Goal: Communication & Community: Participate in discussion

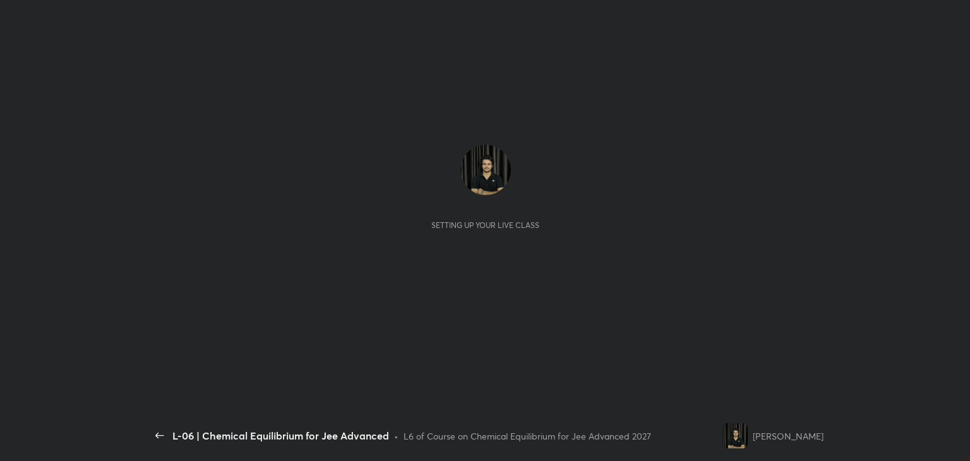
scroll to position [4, 0]
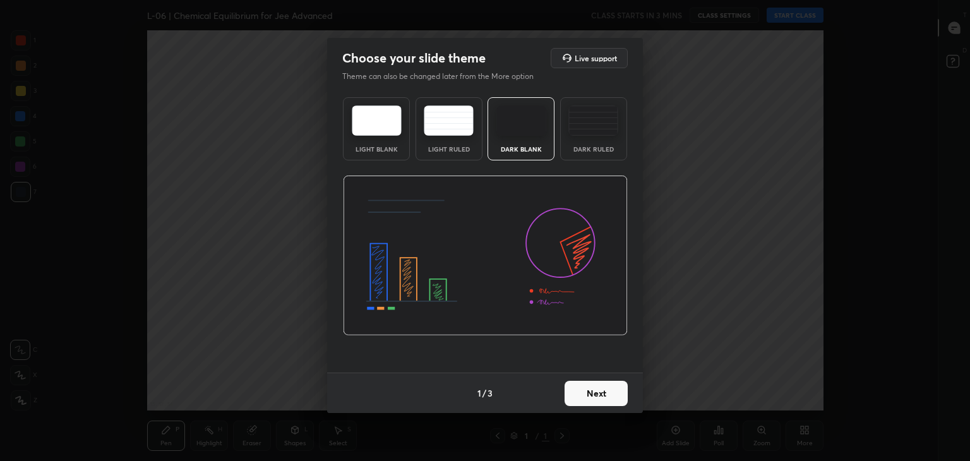
click at [595, 392] on button "Next" at bounding box center [596, 393] width 63 height 25
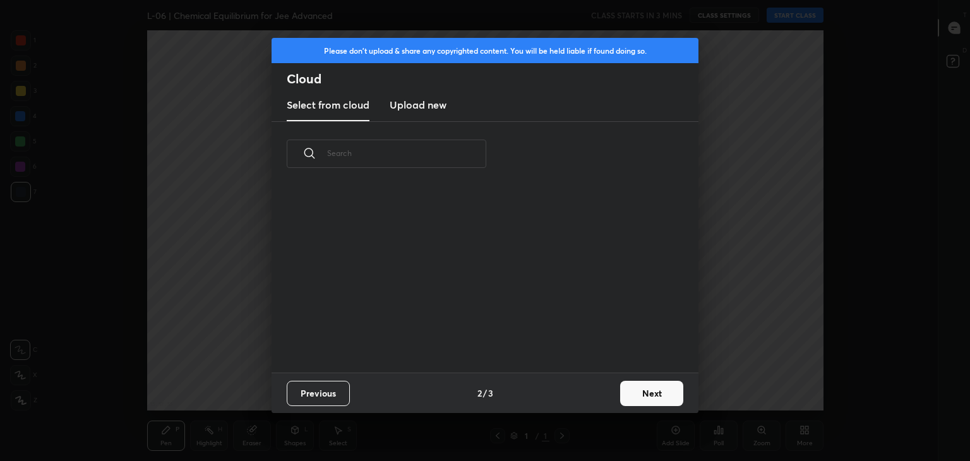
scroll to position [187, 406]
click at [647, 393] on button "Next" at bounding box center [651, 393] width 63 height 25
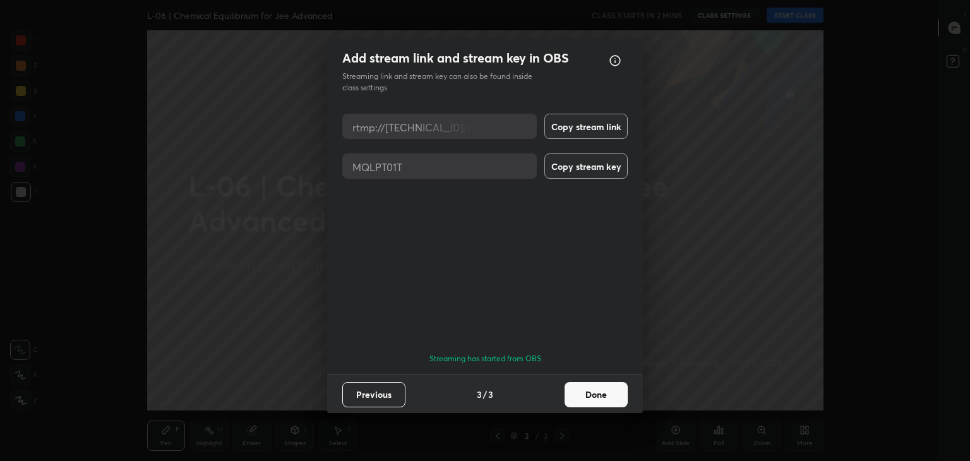
click at [589, 384] on button "Done" at bounding box center [596, 394] width 63 height 25
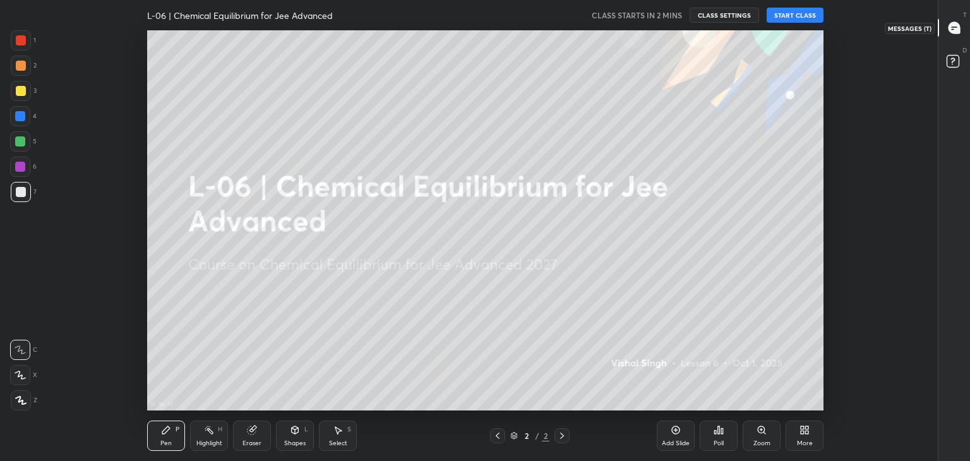
click at [952, 27] on icon at bounding box center [954, 27] width 5 height 0
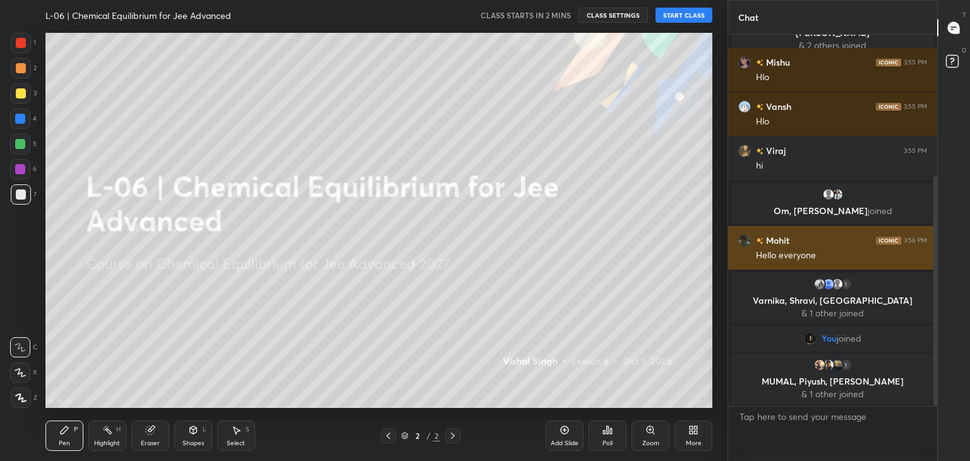
scroll to position [273, 0]
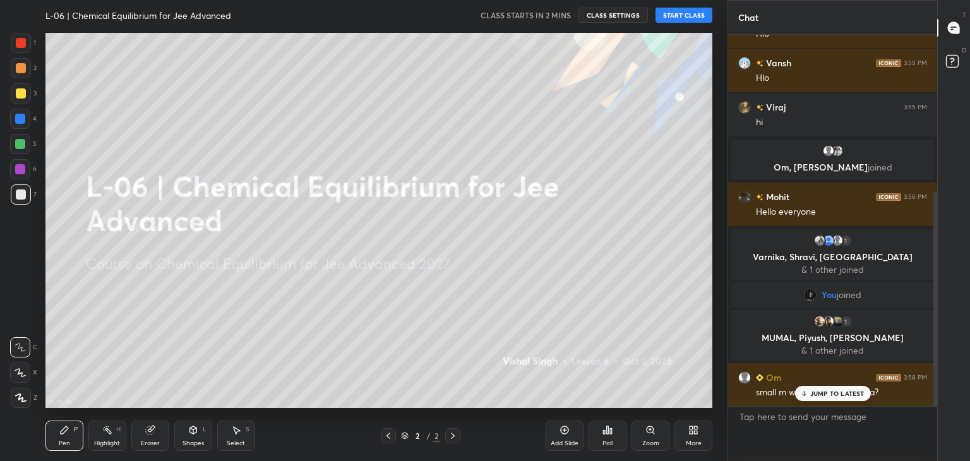
click at [821, 392] on p "JUMP TO LATEST" at bounding box center [838, 394] width 54 height 8
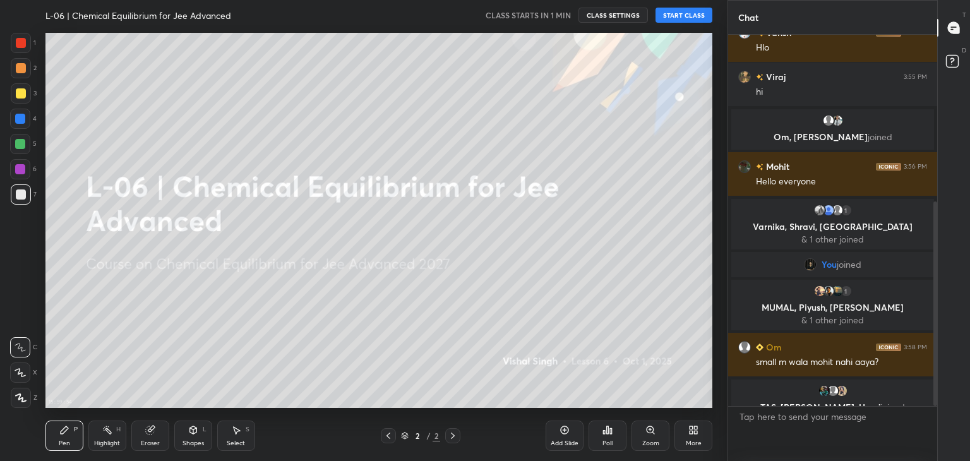
scroll to position [329, 0]
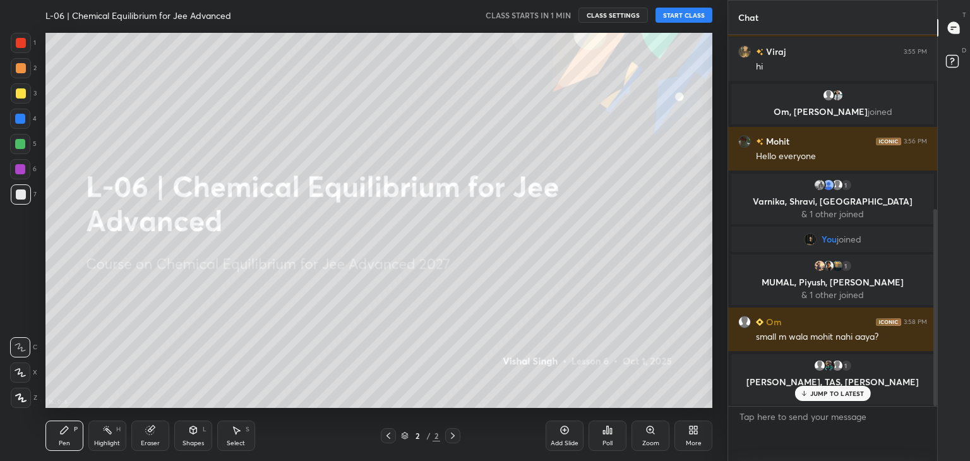
click at [812, 394] on p "JUMP TO LATEST" at bounding box center [838, 394] width 54 height 8
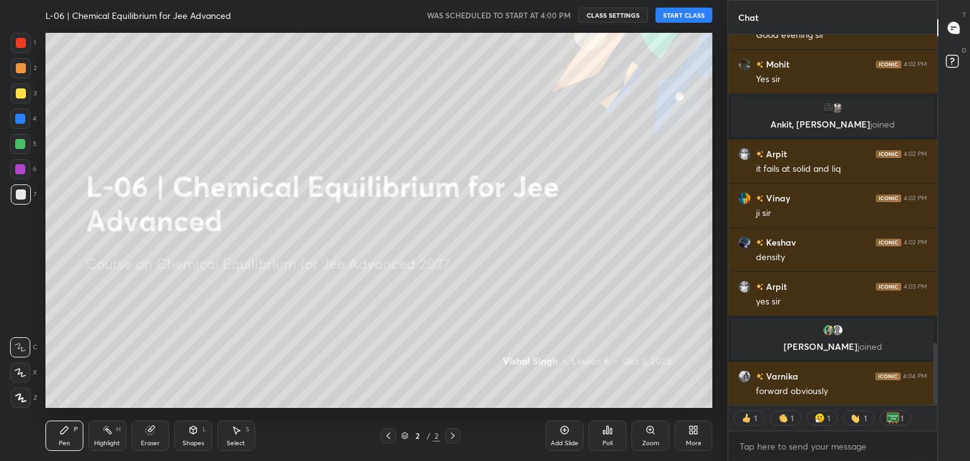
scroll to position [1852, 0]
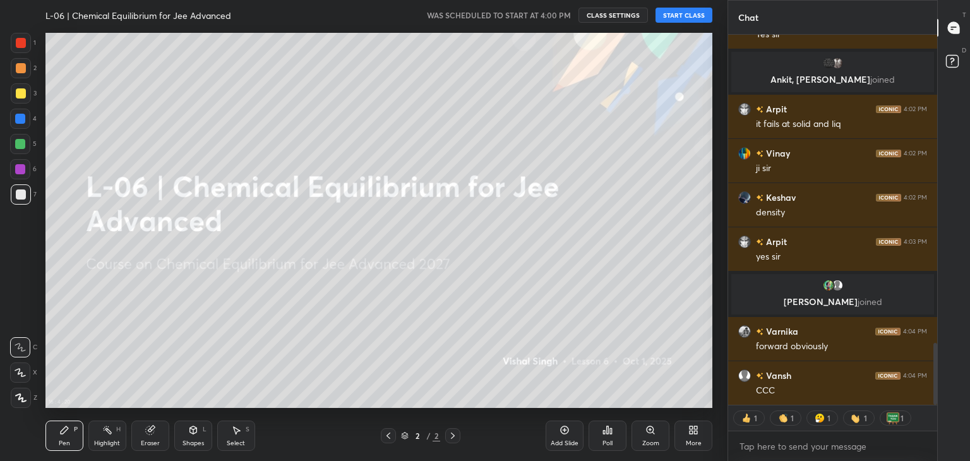
click at [605, 434] on icon at bounding box center [604, 432] width 2 height 3
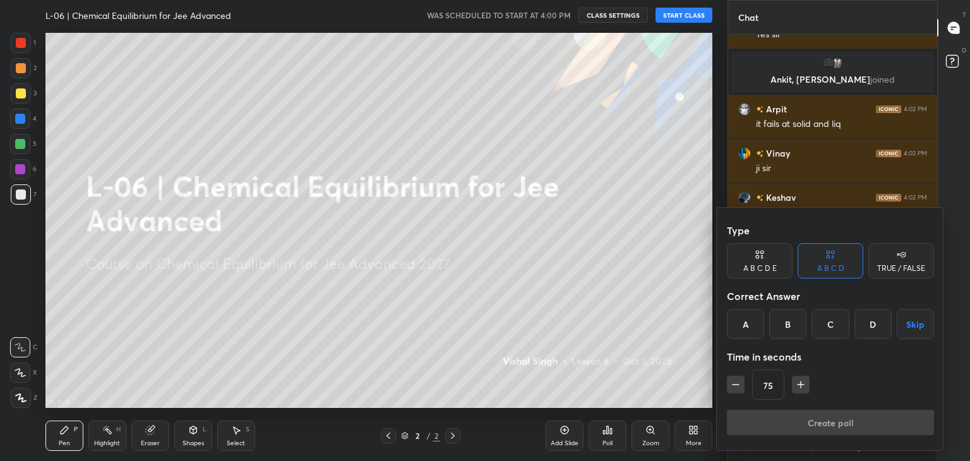
scroll to position [1895, 0]
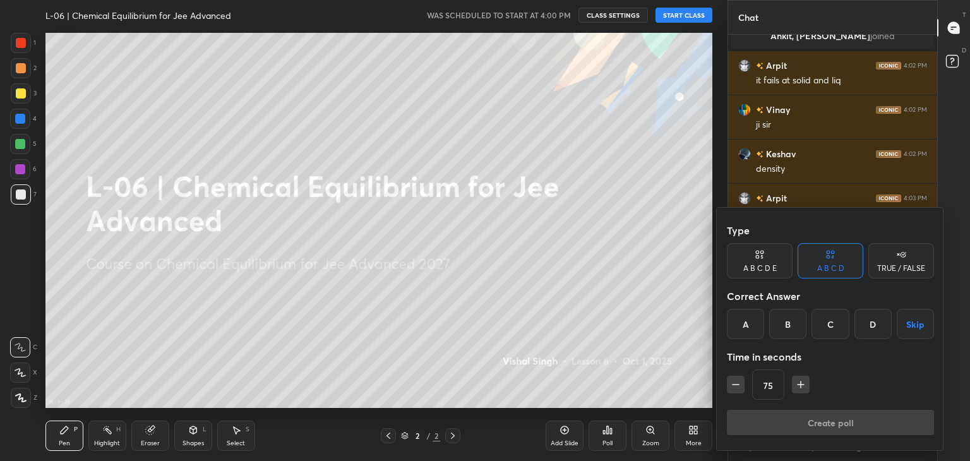
click at [788, 330] on div "B" at bounding box center [787, 324] width 37 height 30
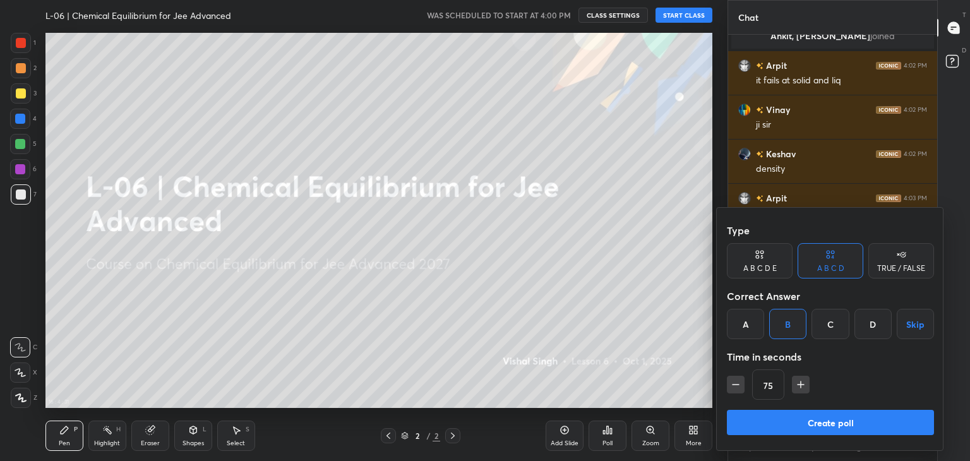
click at [793, 424] on button "Create poll" at bounding box center [830, 422] width 207 height 25
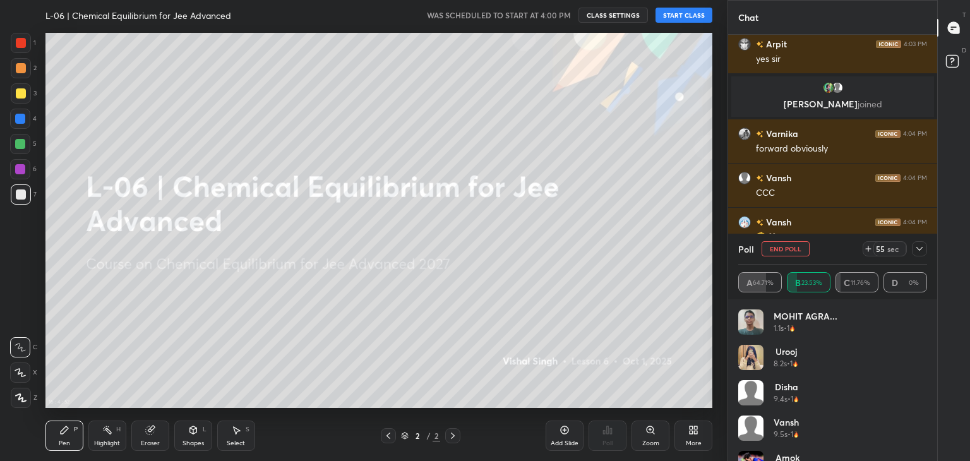
scroll to position [327, 205]
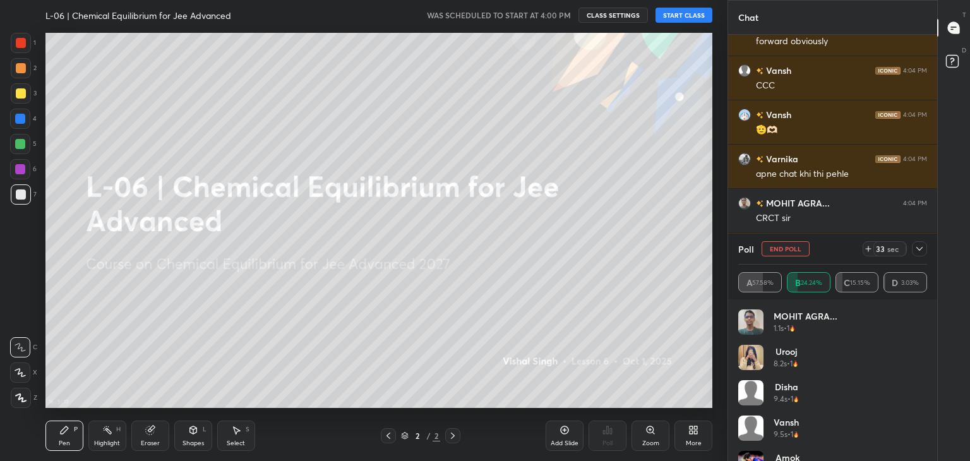
click at [918, 249] on icon at bounding box center [920, 249] width 6 height 4
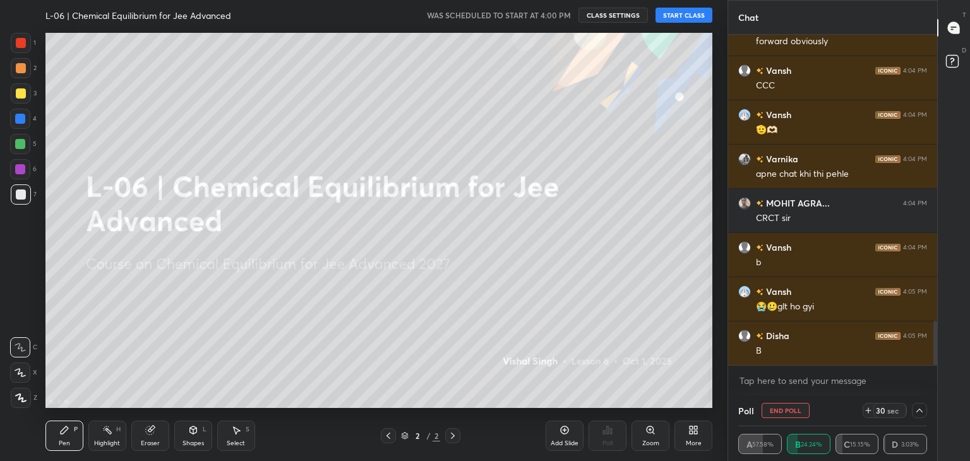
click at [917, 410] on icon at bounding box center [920, 411] width 10 height 10
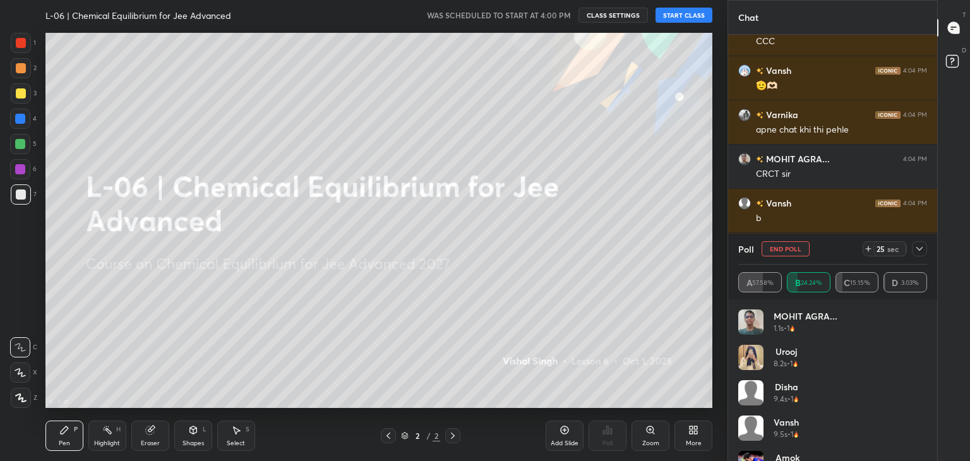
click at [920, 248] on icon at bounding box center [920, 249] width 10 height 10
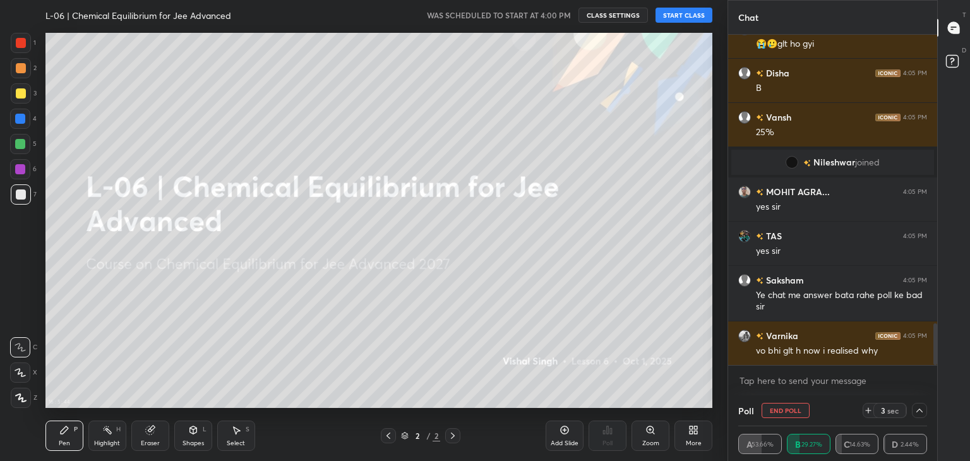
scroll to position [2321, 0]
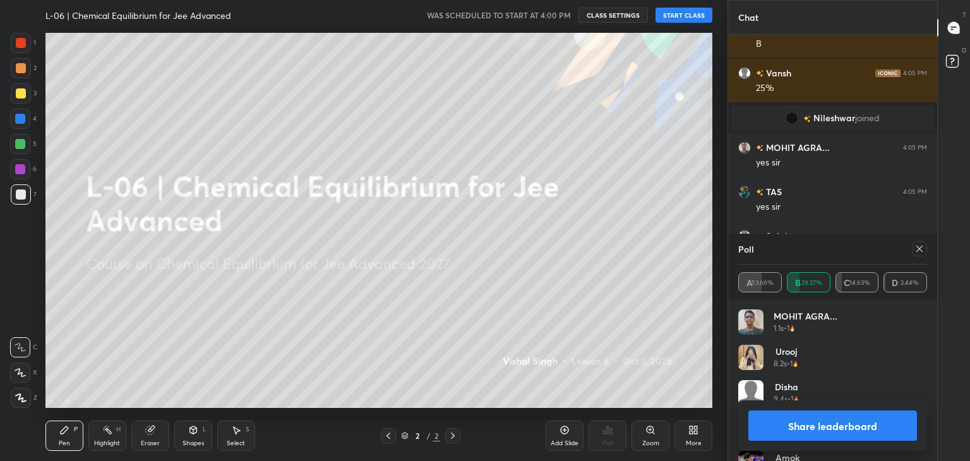
click at [919, 246] on icon at bounding box center [920, 249] width 10 height 10
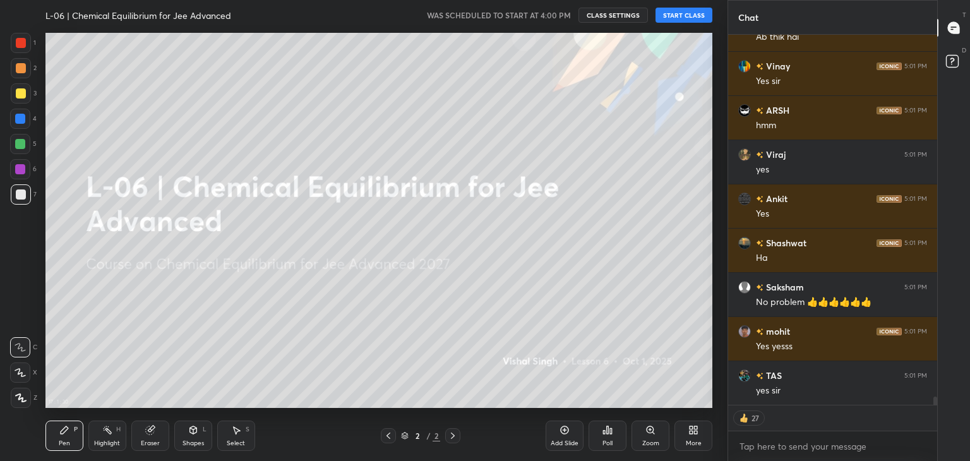
scroll to position [16234, 0]
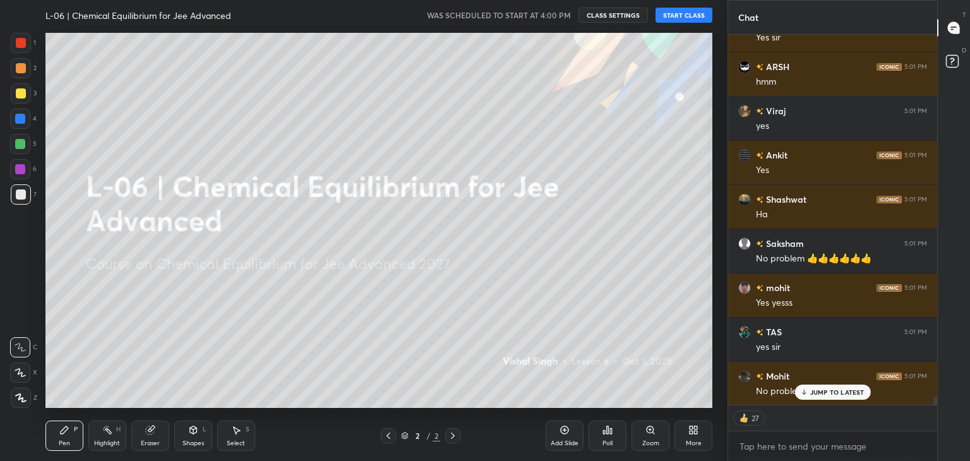
type textarea "x"
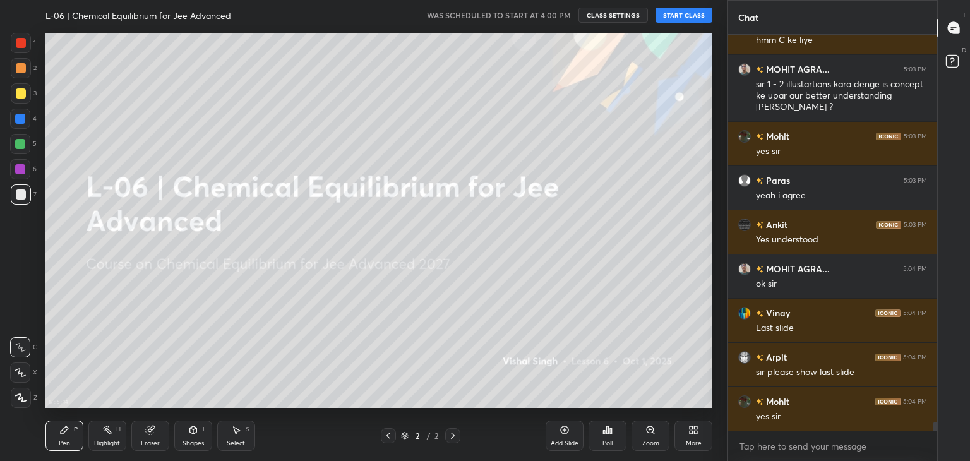
scroll to position [17337, 0]
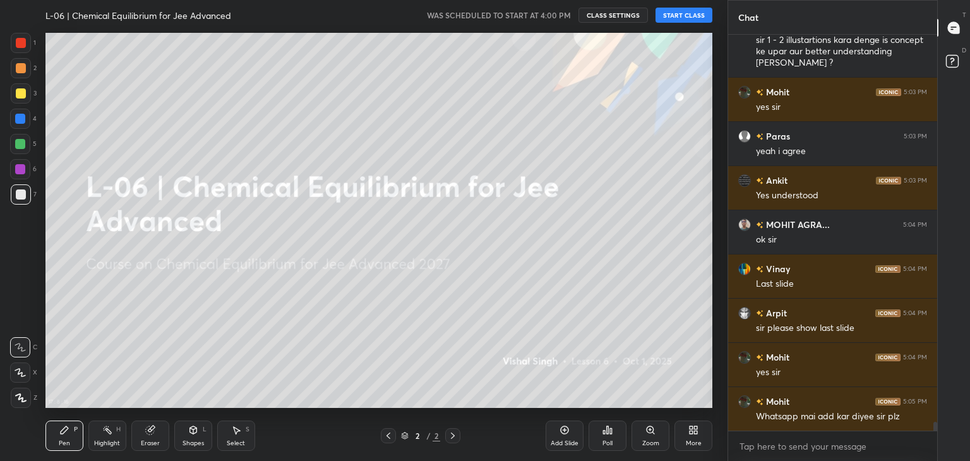
click at [609, 434] on icon at bounding box center [608, 430] width 2 height 8
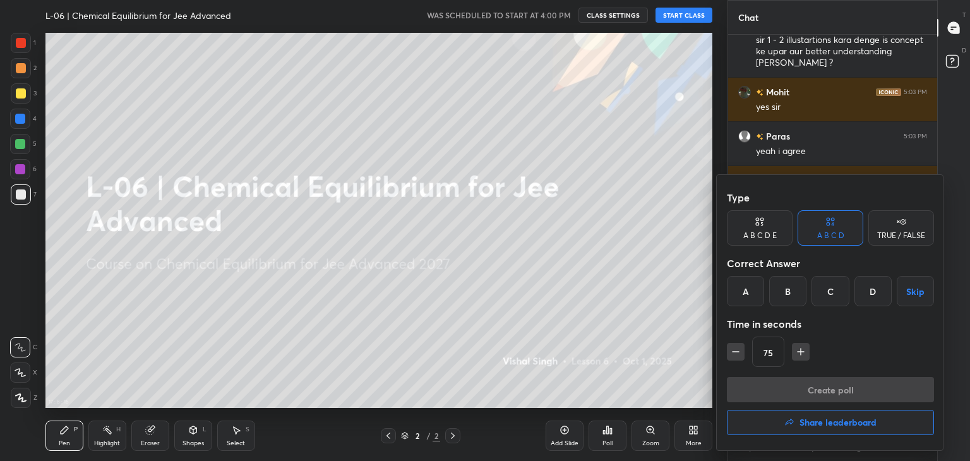
scroll to position [17381, 0]
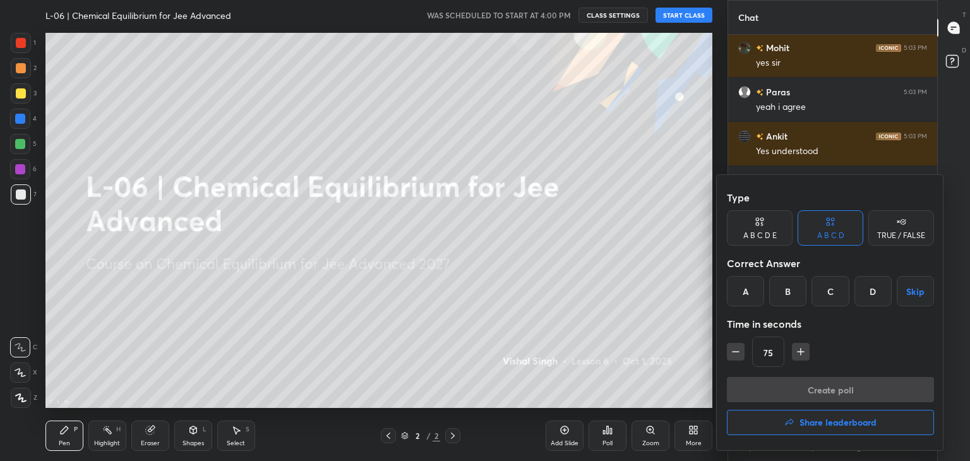
click at [876, 293] on div "D" at bounding box center [873, 291] width 37 height 30
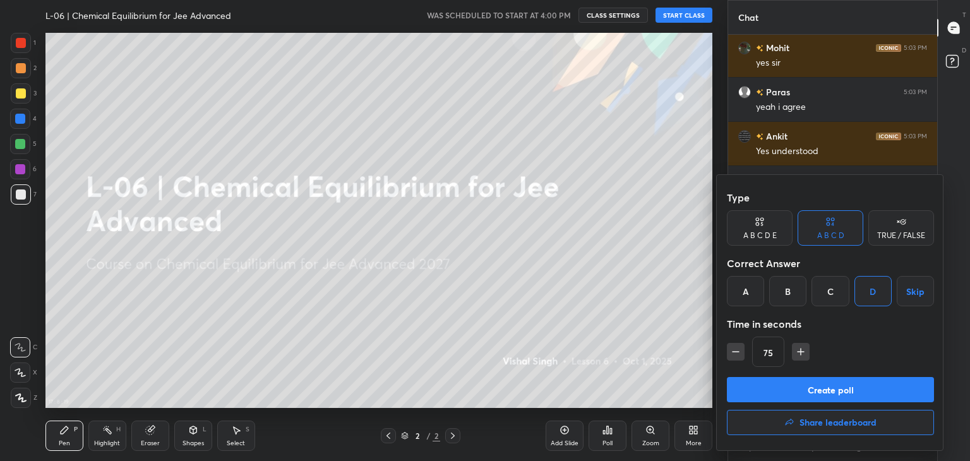
click at [800, 346] on icon "button" at bounding box center [801, 352] width 13 height 13
click at [800, 346] on icon "button" at bounding box center [806, 352] width 13 height 13
type input "120"
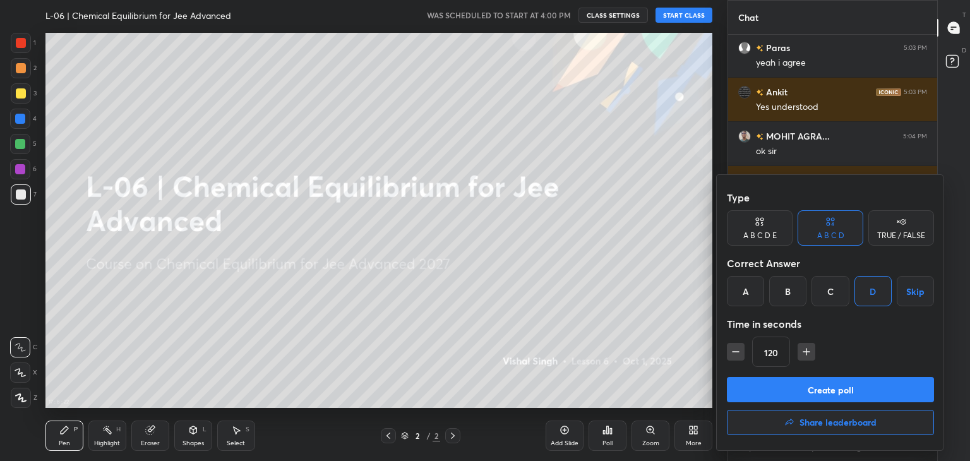
click at [787, 387] on button "Create poll" at bounding box center [830, 389] width 207 height 25
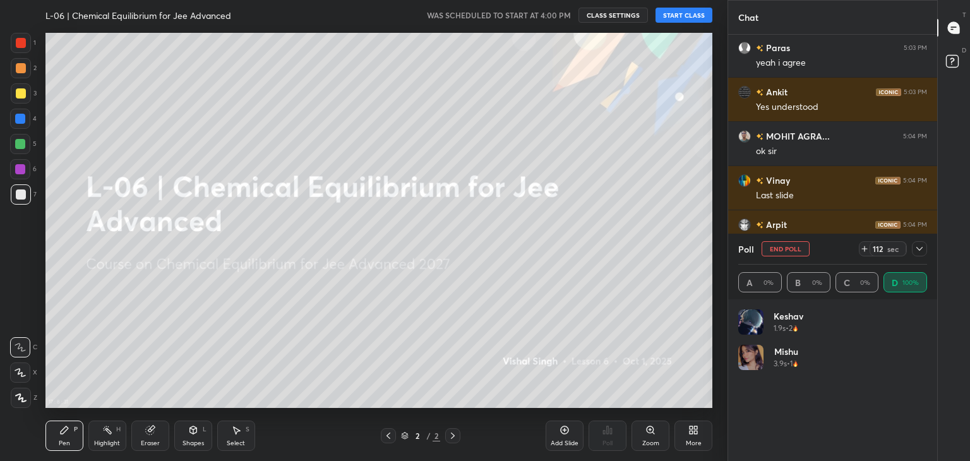
scroll to position [17503, 0]
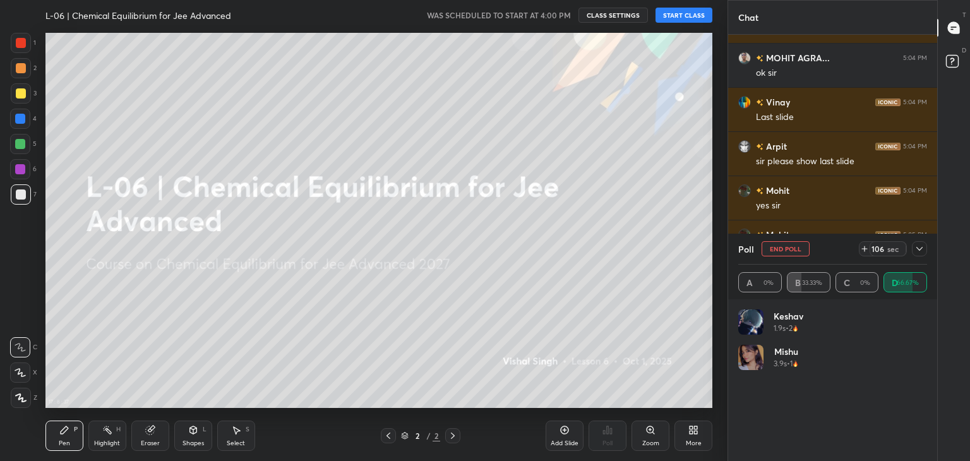
click at [866, 246] on icon at bounding box center [865, 249] width 10 height 10
click at [864, 248] on icon at bounding box center [865, 249] width 10 height 10
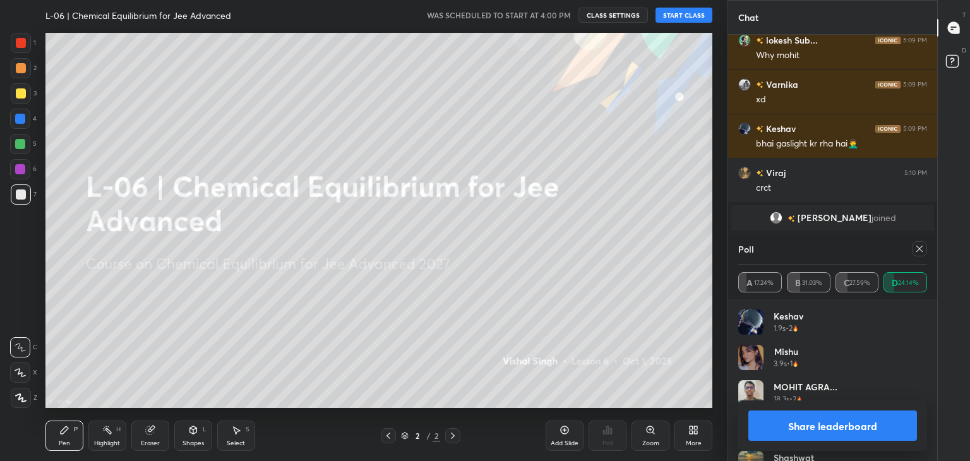
scroll to position [16642, 0]
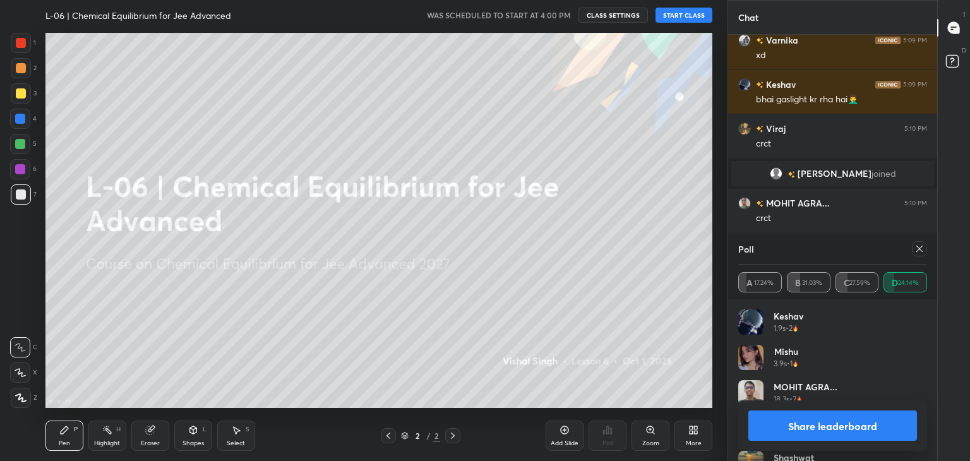
click at [915, 246] on icon at bounding box center [920, 249] width 10 height 10
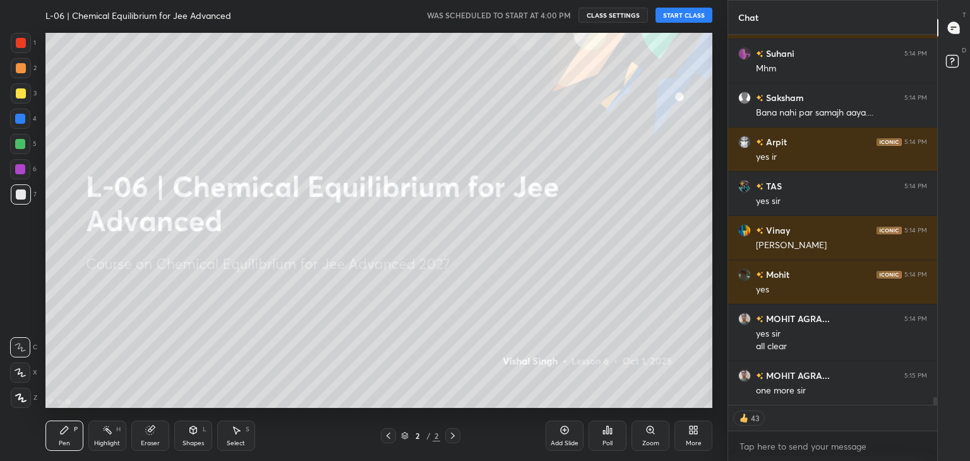
scroll to position [17454, 0]
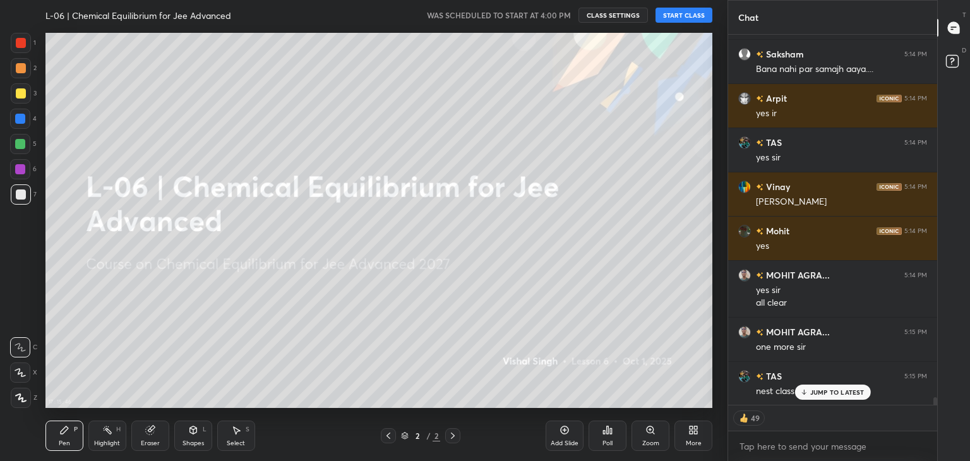
type textarea "x"
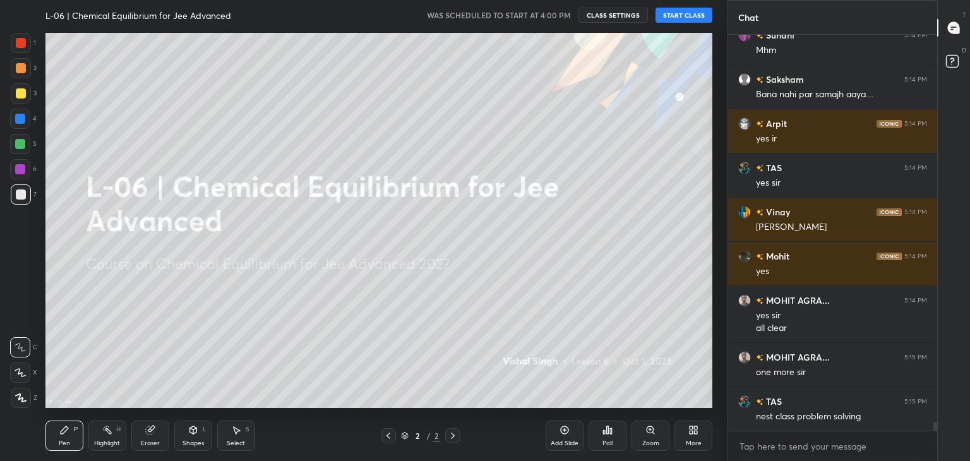
scroll to position [4, 4]
click at [613, 434] on div "Poll" at bounding box center [608, 436] width 38 height 30
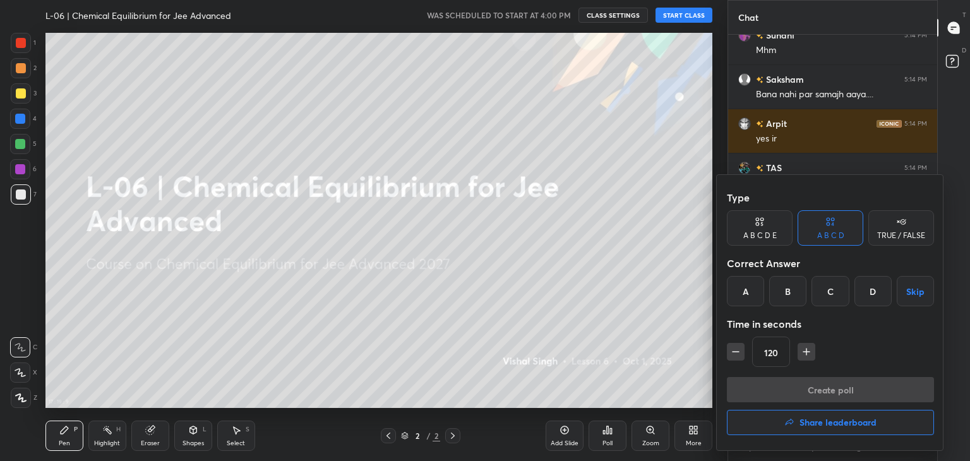
click at [788, 290] on div "B" at bounding box center [787, 291] width 37 height 30
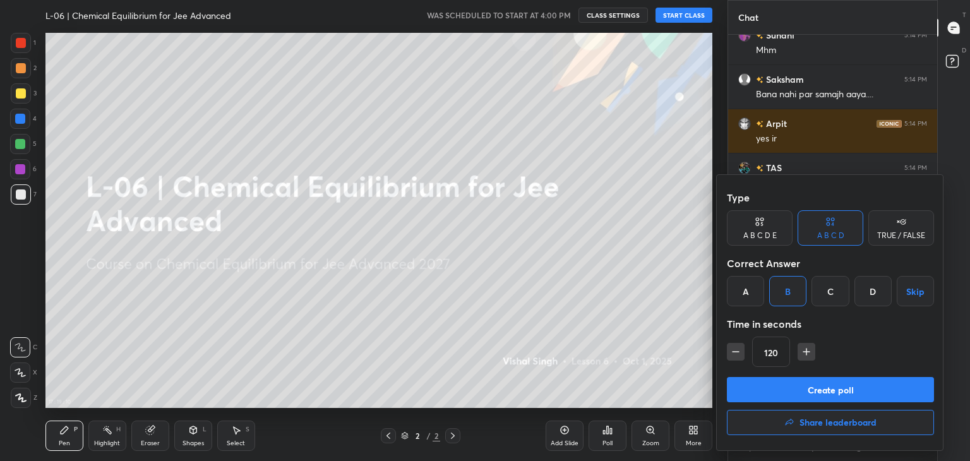
click at [807, 354] on icon "button" at bounding box center [806, 352] width 13 height 13
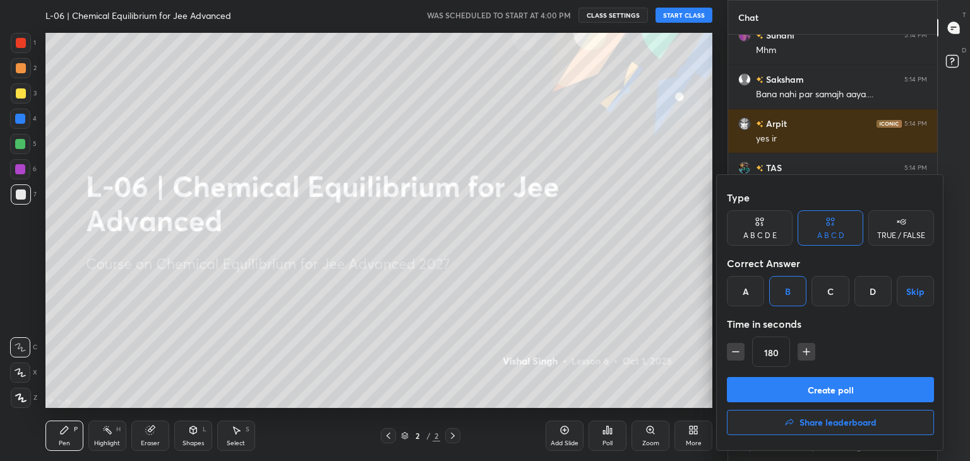
type input "195"
click at [807, 389] on button "Create poll" at bounding box center [830, 389] width 207 height 25
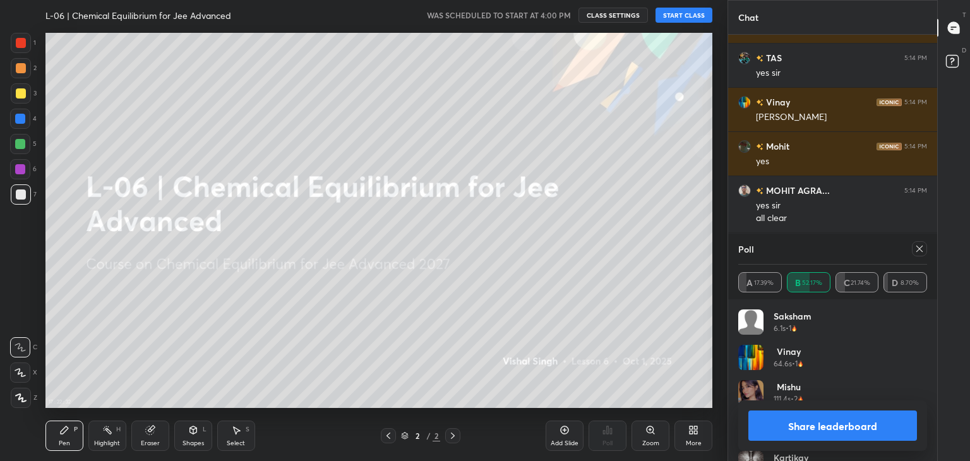
scroll to position [4, 4]
click at [876, 422] on button "Share leaderboard" at bounding box center [833, 426] width 169 height 30
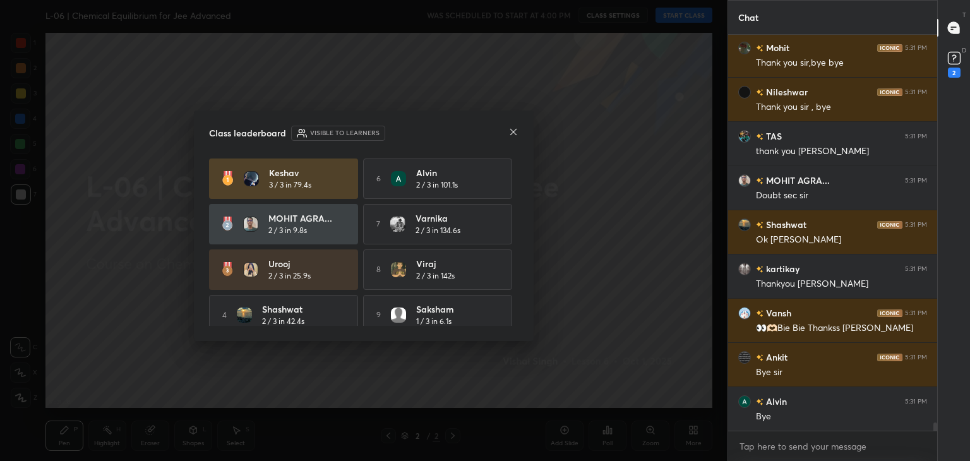
scroll to position [19371, 0]
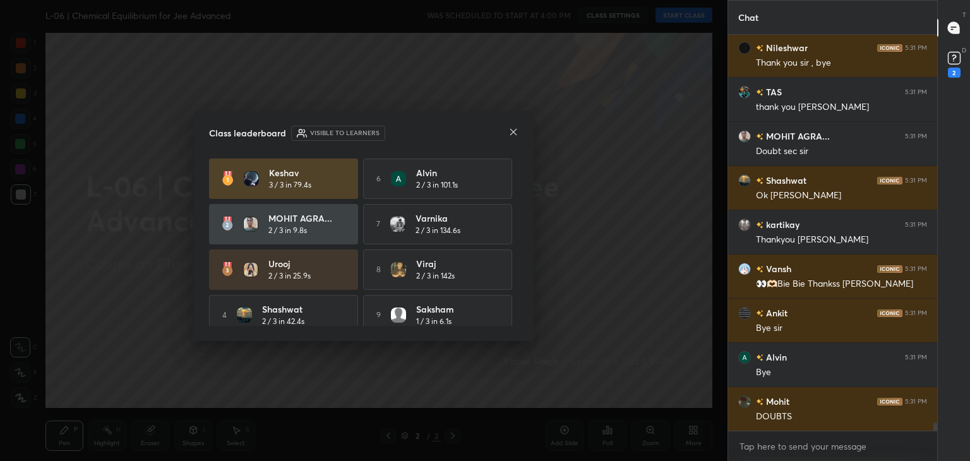
click at [513, 130] on icon at bounding box center [514, 132] width 10 height 10
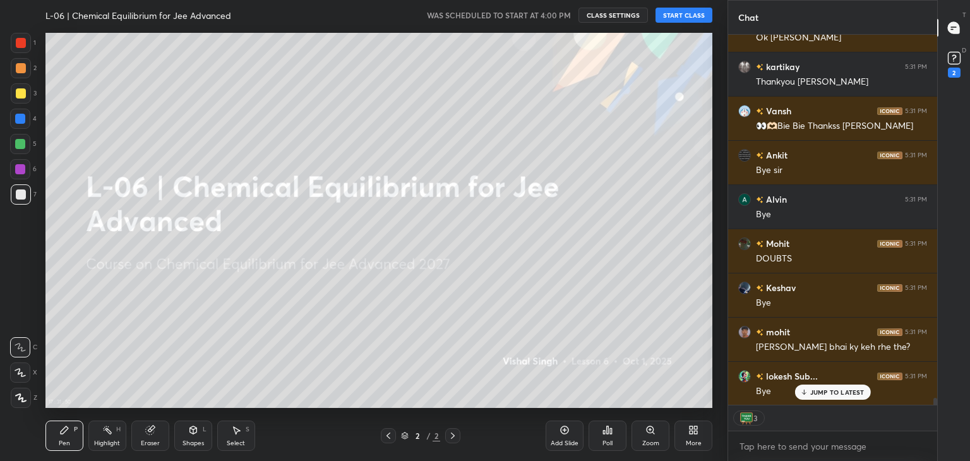
scroll to position [19574, 0]
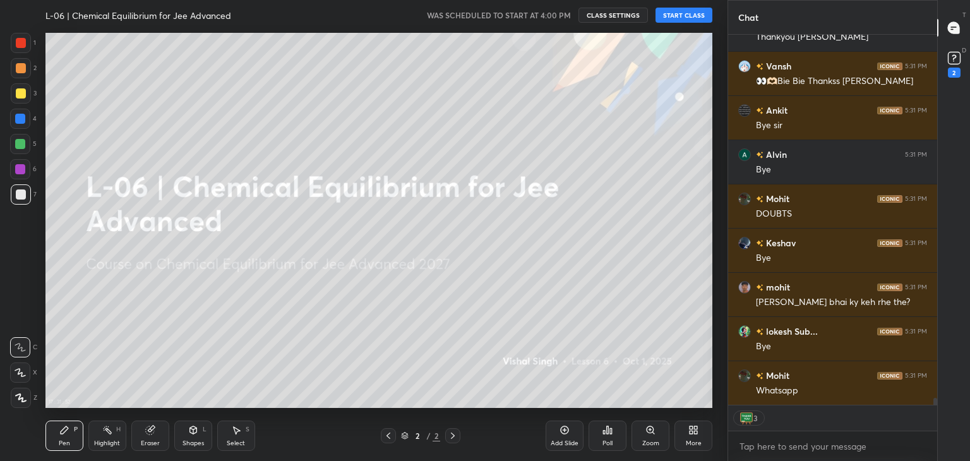
type textarea "x"
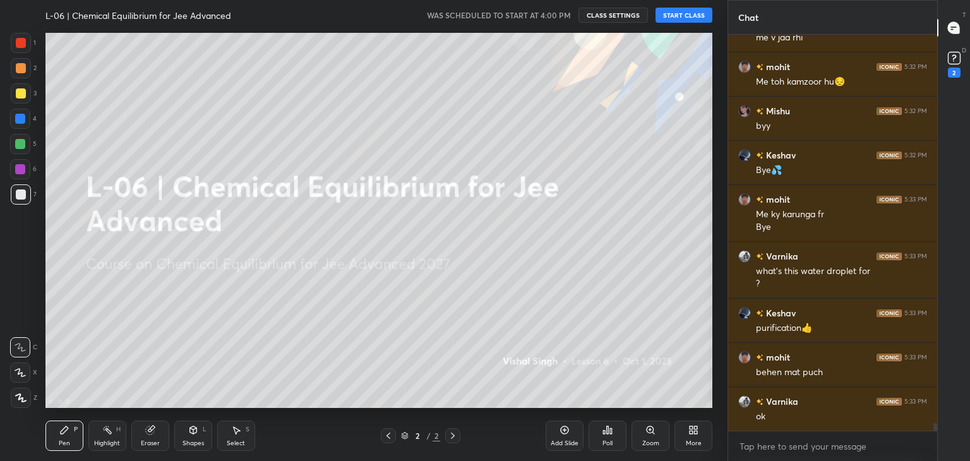
scroll to position [20373, 0]
